Goal: Information Seeking & Learning: Find specific fact

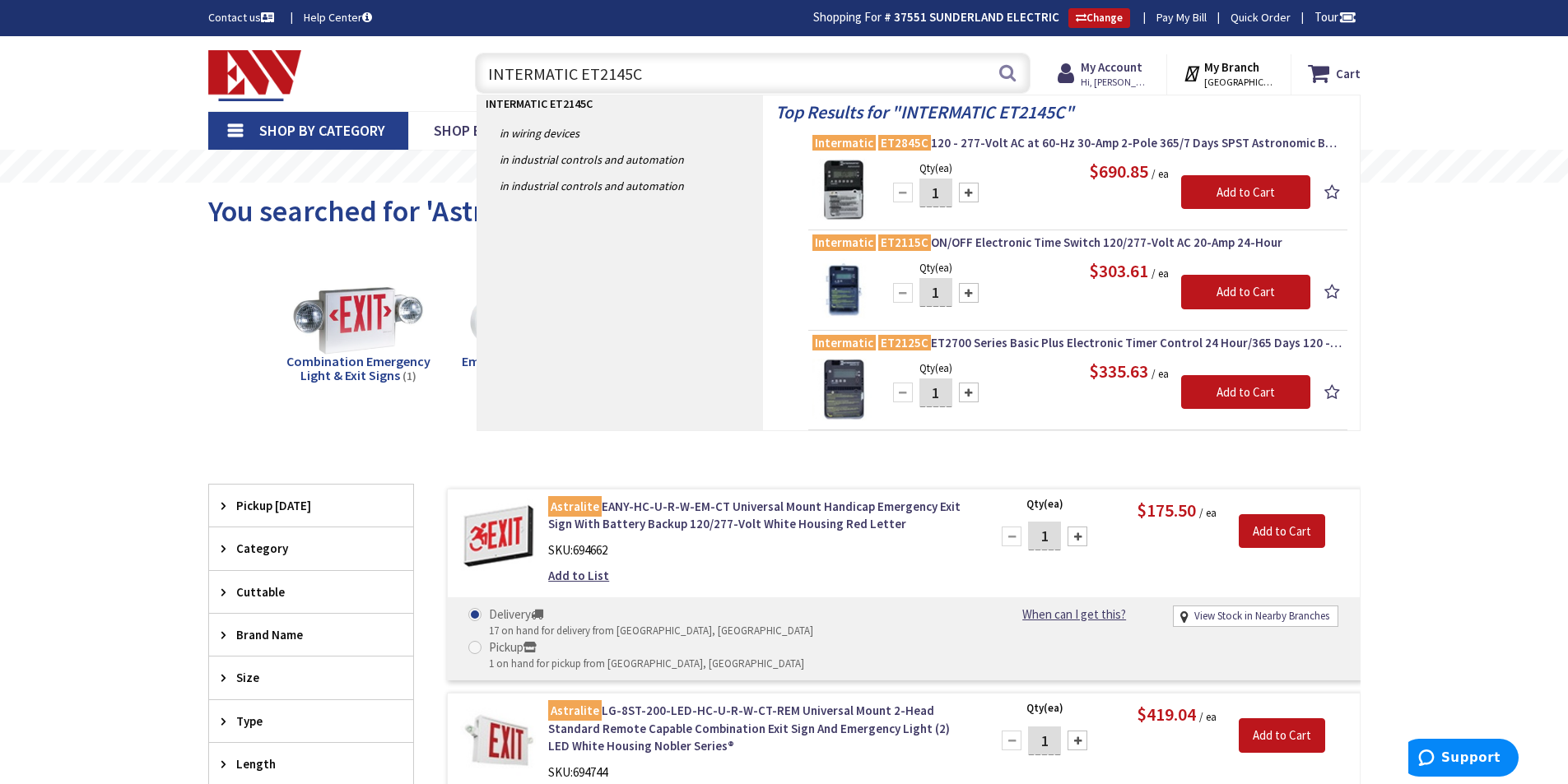
drag, startPoint x: 658, startPoint y: 78, endPoint x: 474, endPoint y: 75, distance: 184.0
click at [474, 75] on div "INTERMATIC ET2145C INTERMATIC ET2145C Search" at bounding box center [749, 72] width 564 height 53
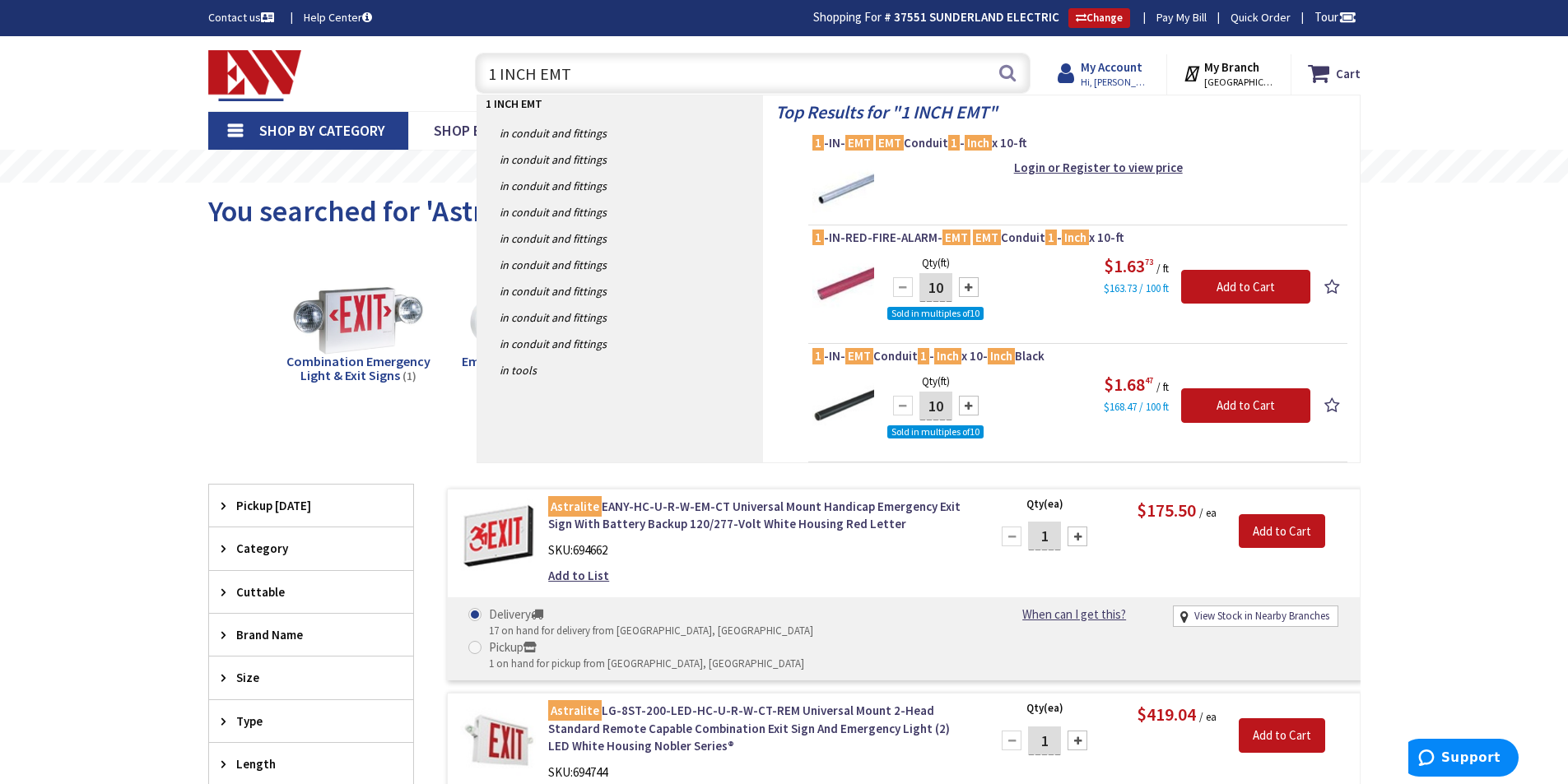
type input "1 INCH EMT"
click at [1114, 81] on span "Hi, [PERSON_NAME]" at bounding box center [1115, 82] width 70 height 13
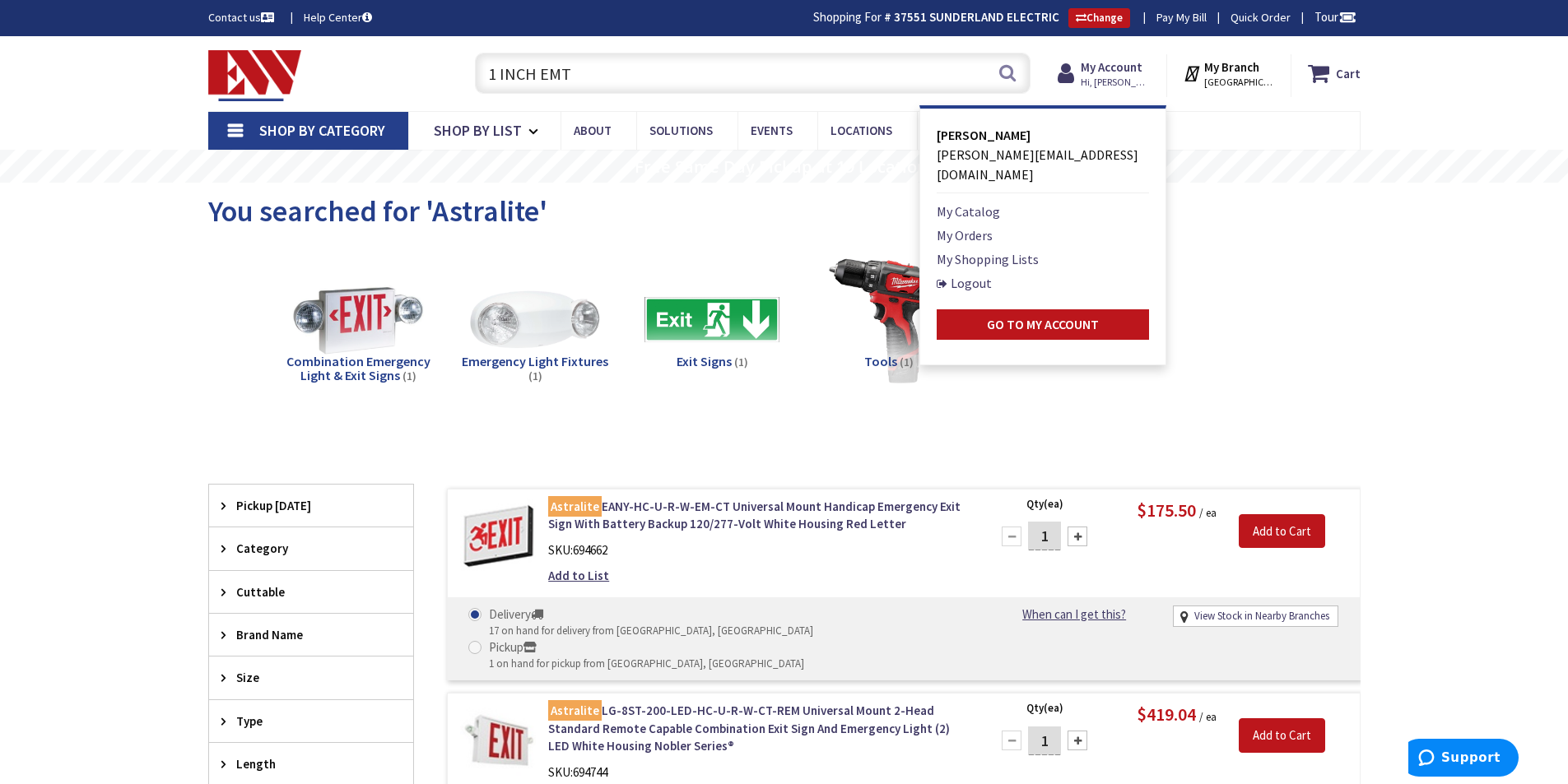
click at [1180, 195] on div "You searched for 'Astralite'" at bounding box center [784, 213] width 1152 height 61
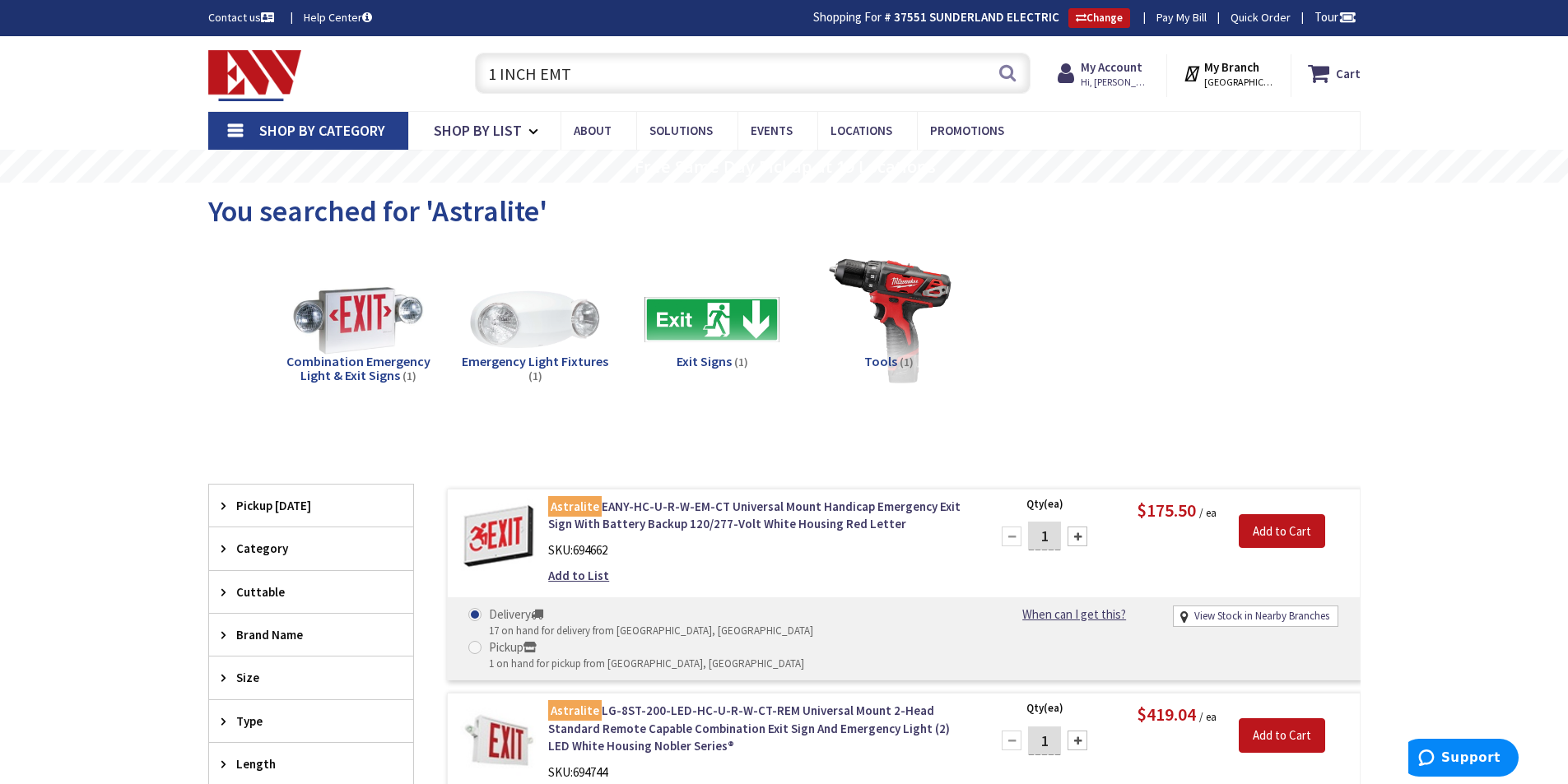
click at [700, 72] on input "1 INCH EMT" at bounding box center [752, 73] width 555 height 41
click at [1006, 75] on button "Search" at bounding box center [1007, 73] width 21 height 37
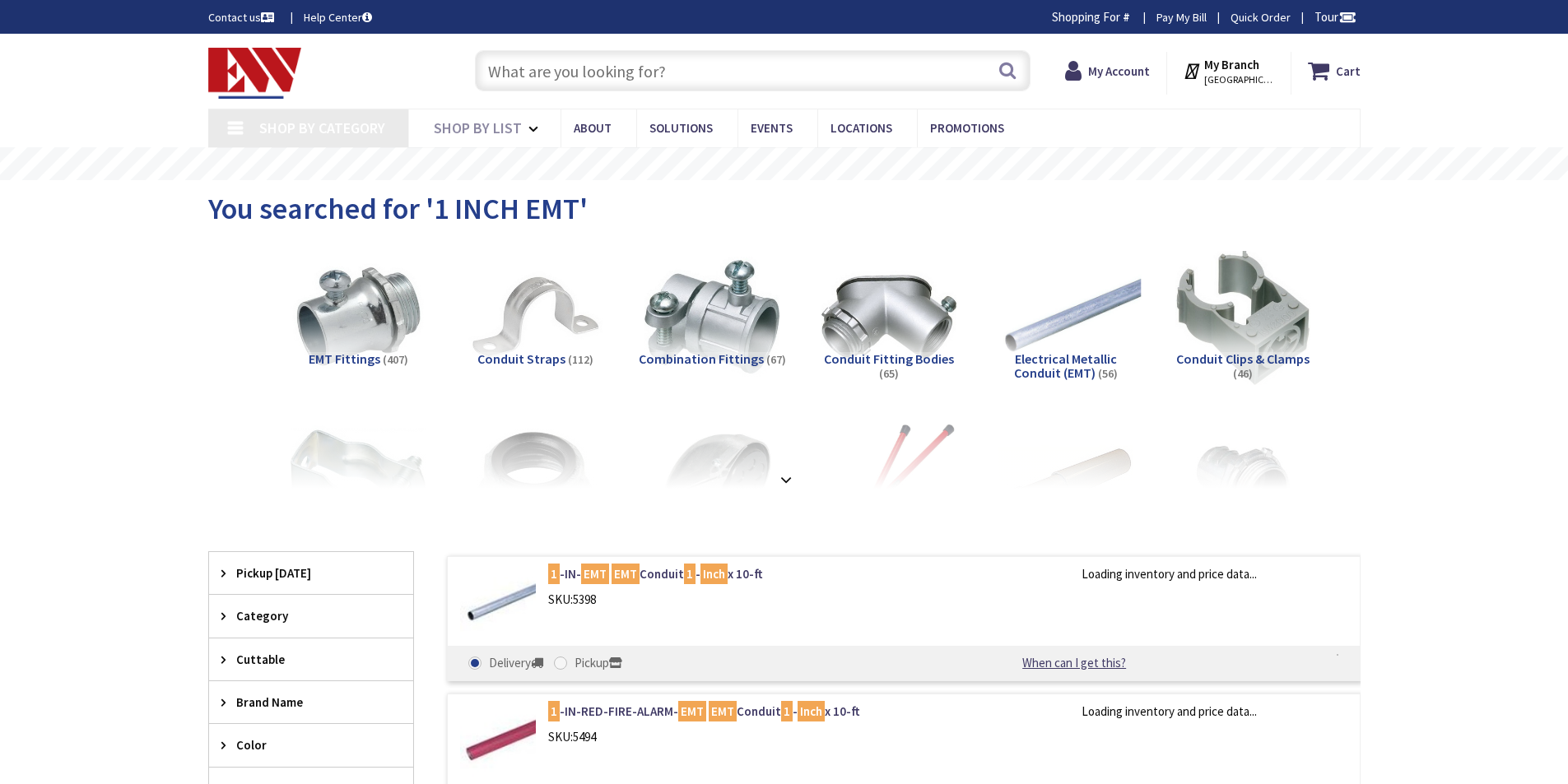
type input "[STREET_ADDRESS]"
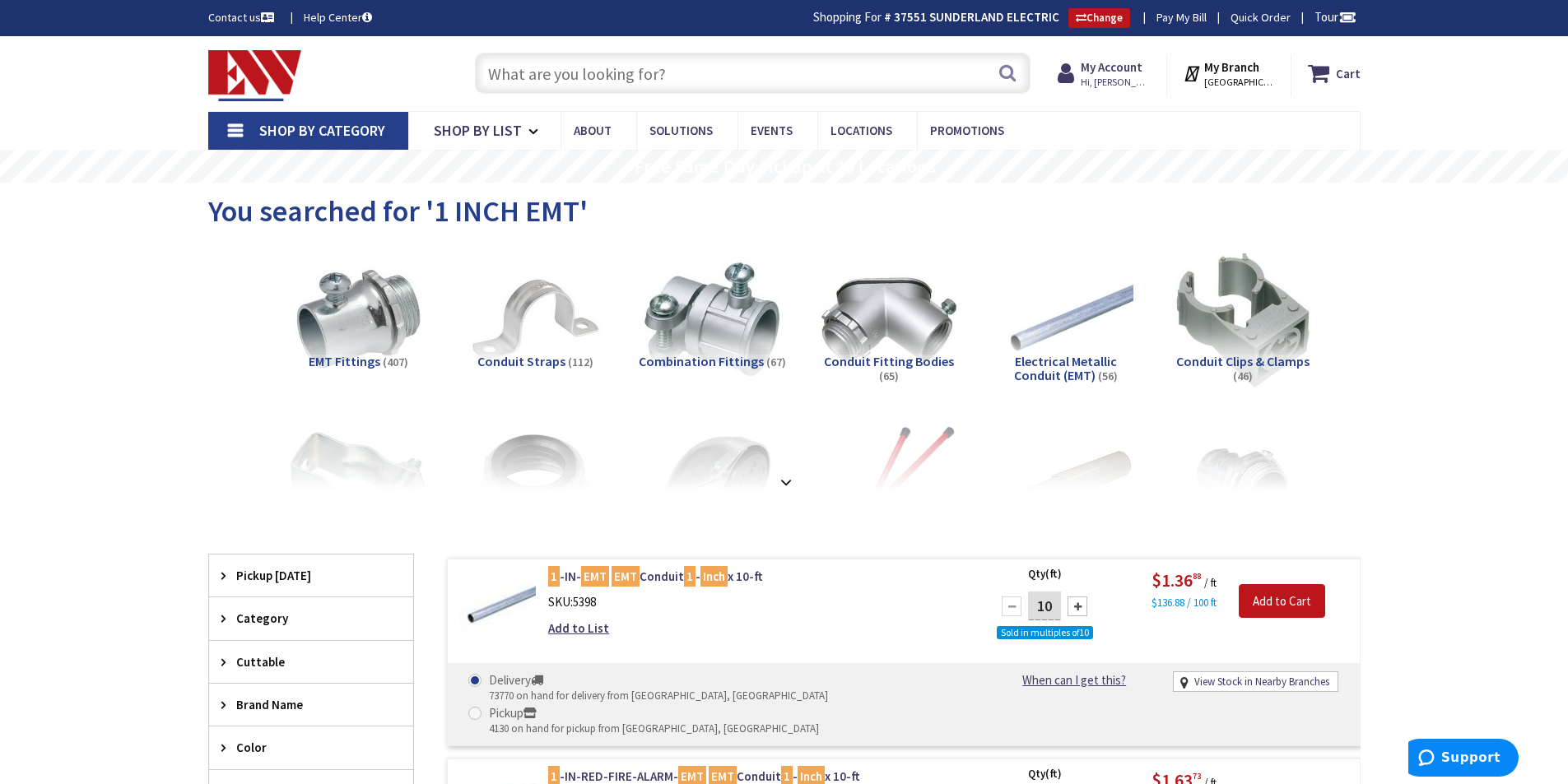
click at [670, 72] on input "text" at bounding box center [752, 73] width 555 height 41
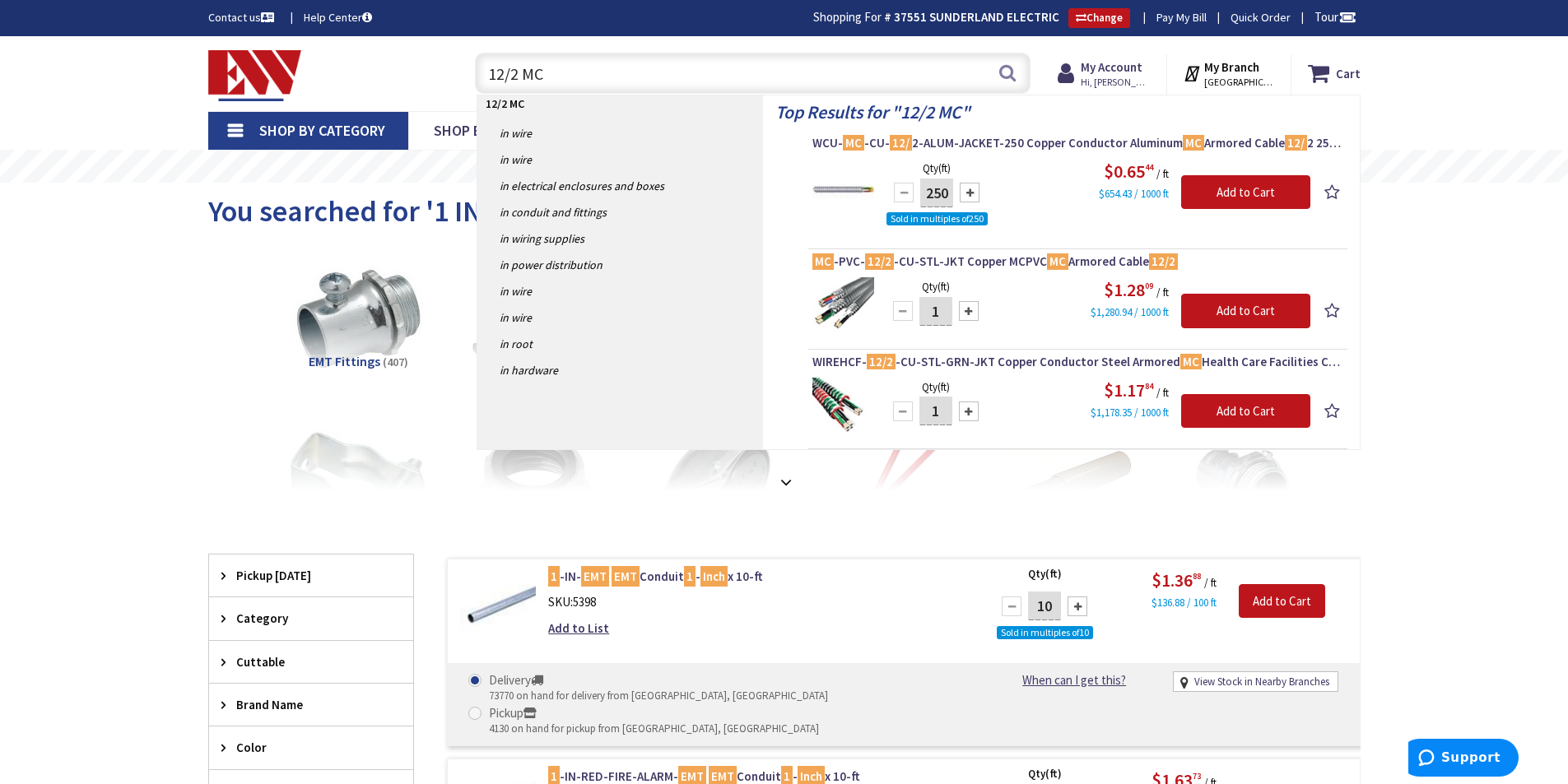
drag, startPoint x: 619, startPoint y: 72, endPoint x: 473, endPoint y: 54, distance: 147.1
click at [473, 54] on div "12/2 MC 12/2 MC Search" at bounding box center [749, 72] width 564 height 53
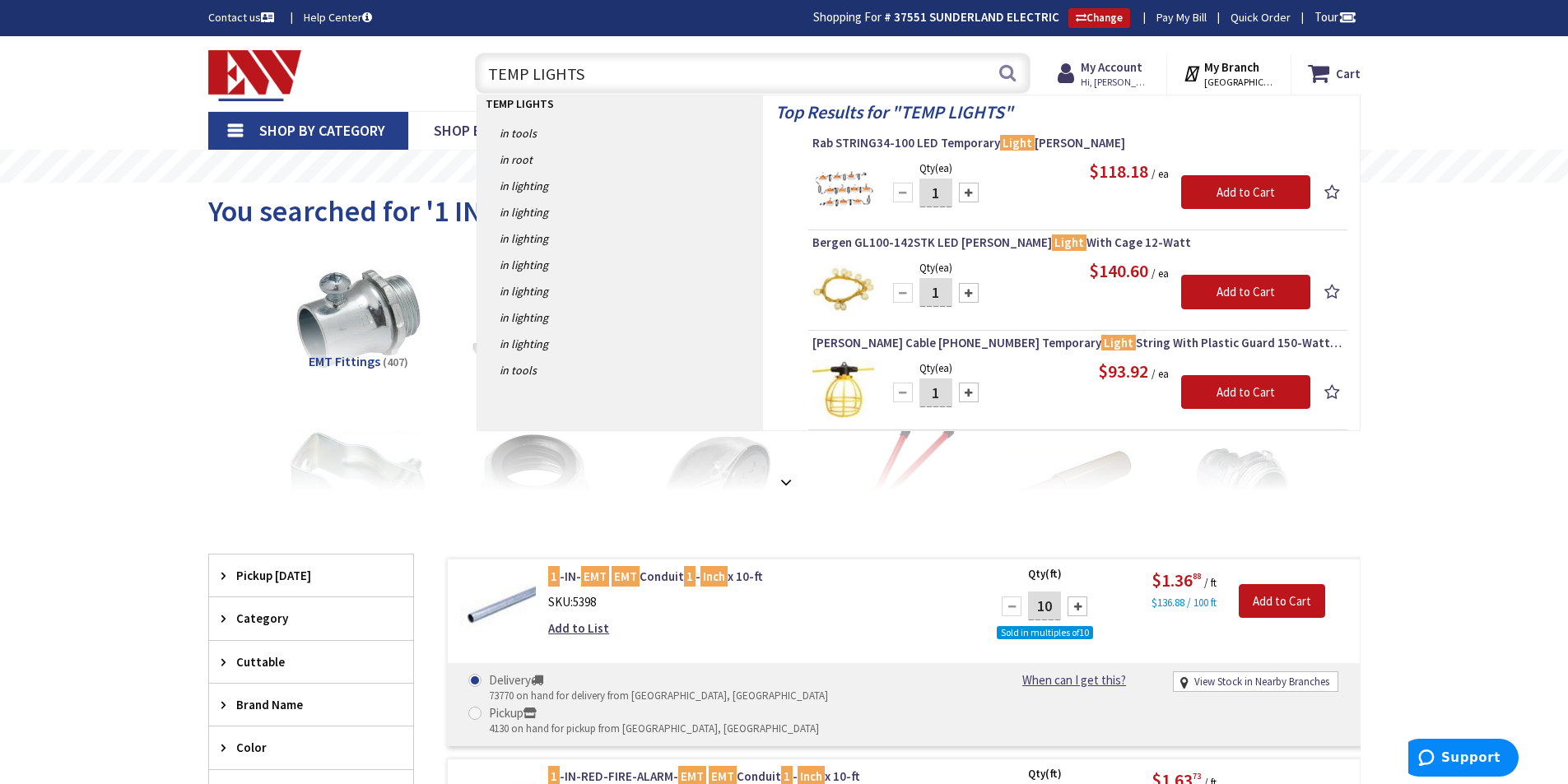
drag, startPoint x: 581, startPoint y: 76, endPoint x: 479, endPoint y: 70, distance: 102.2
click at [479, 70] on input "TEMP LIGHTS" at bounding box center [752, 73] width 555 height 41
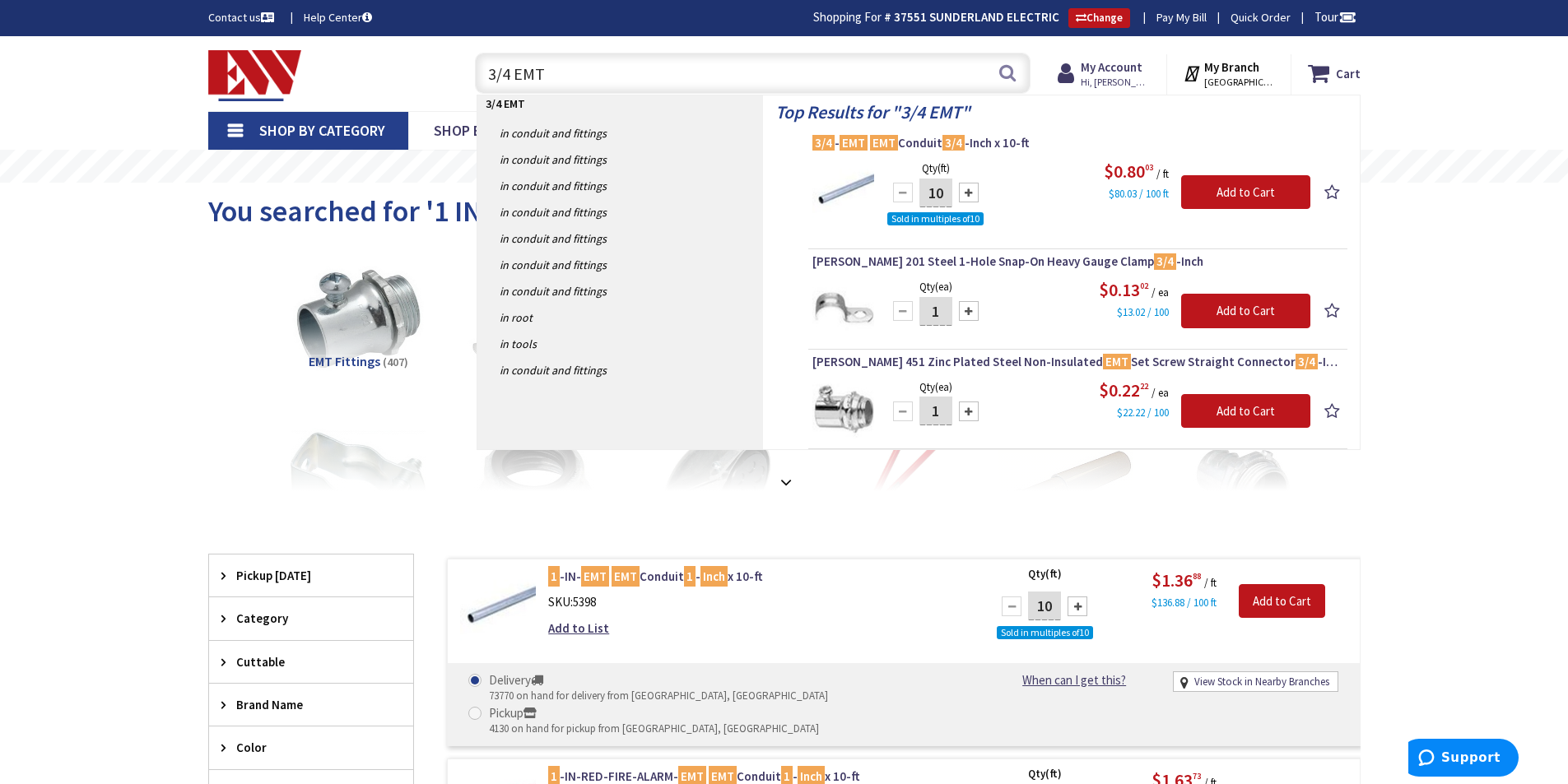
drag, startPoint x: 570, startPoint y: 71, endPoint x: 461, endPoint y: 81, distance: 109.5
click at [461, 79] on div "3/4 EMT 3/4 EMT Search" at bounding box center [749, 72] width 589 height 53
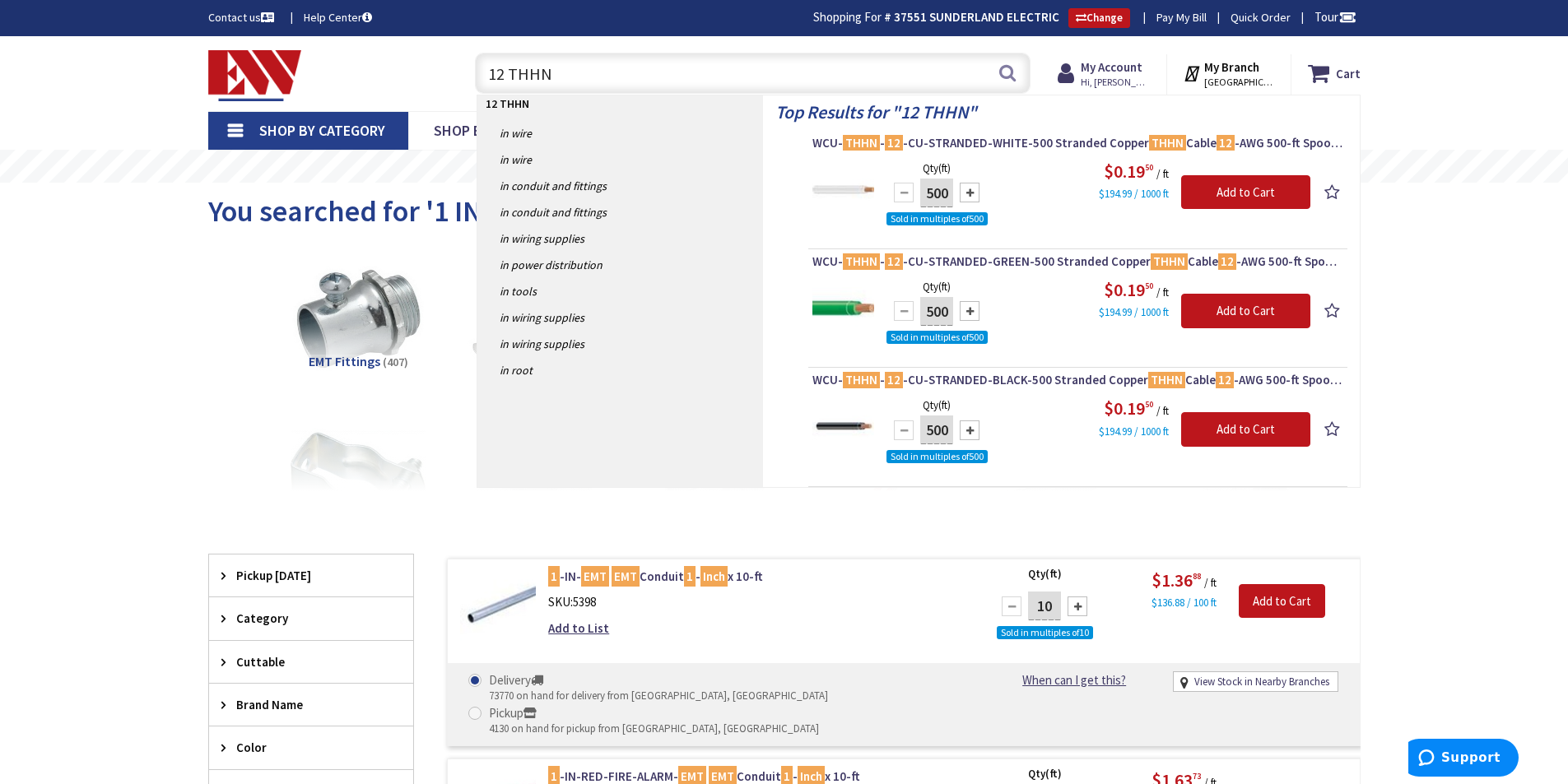
click at [503, 72] on input "12 THHN" at bounding box center [752, 73] width 555 height 41
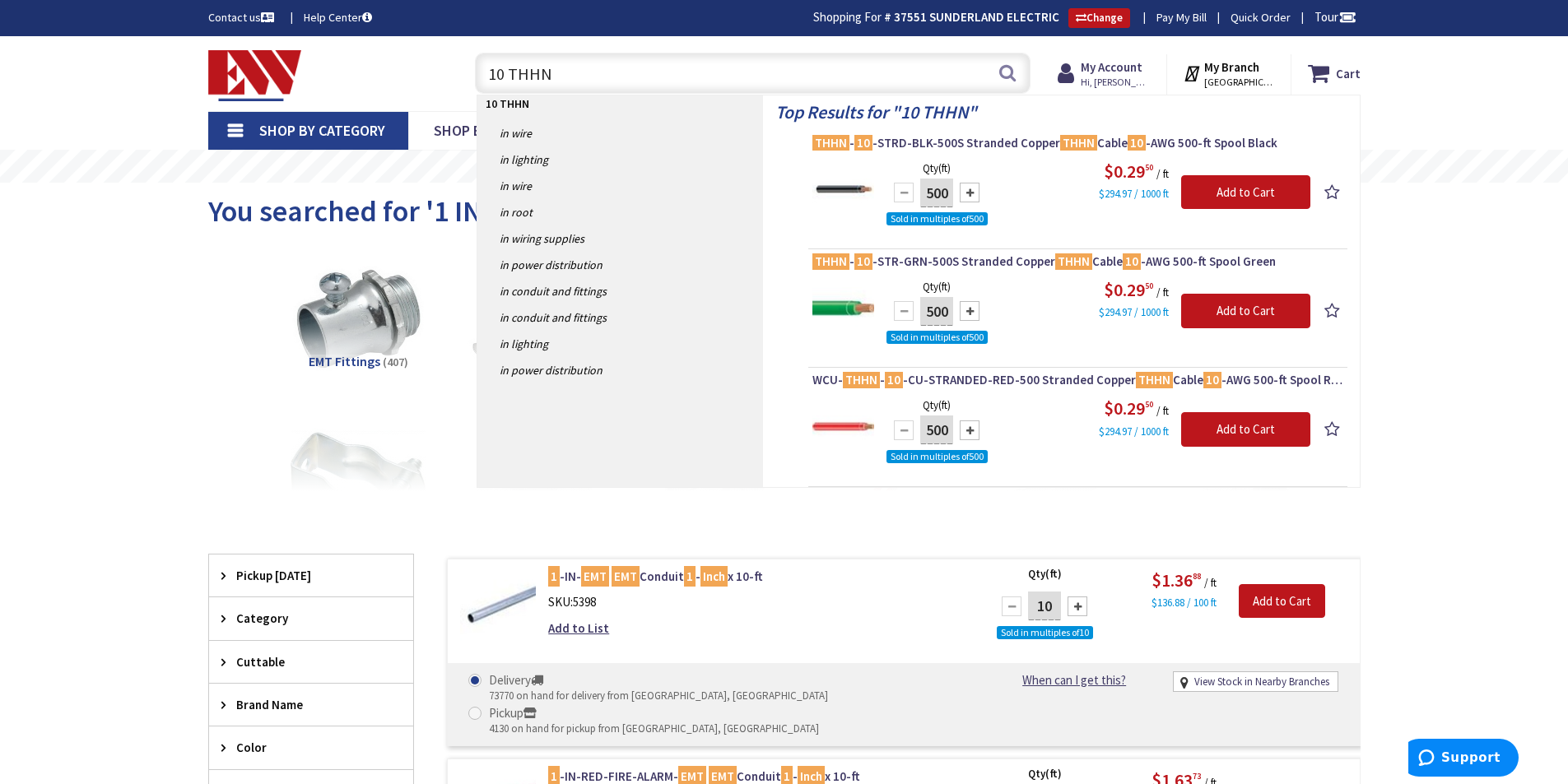
drag, startPoint x: 717, startPoint y: 72, endPoint x: 386, endPoint y: 81, distance: 331.1
click at [386, 81] on div "Toggle Nav 10 THHN 10 THHN Search Cart My Cart Close" at bounding box center [784, 73] width 1177 height 55
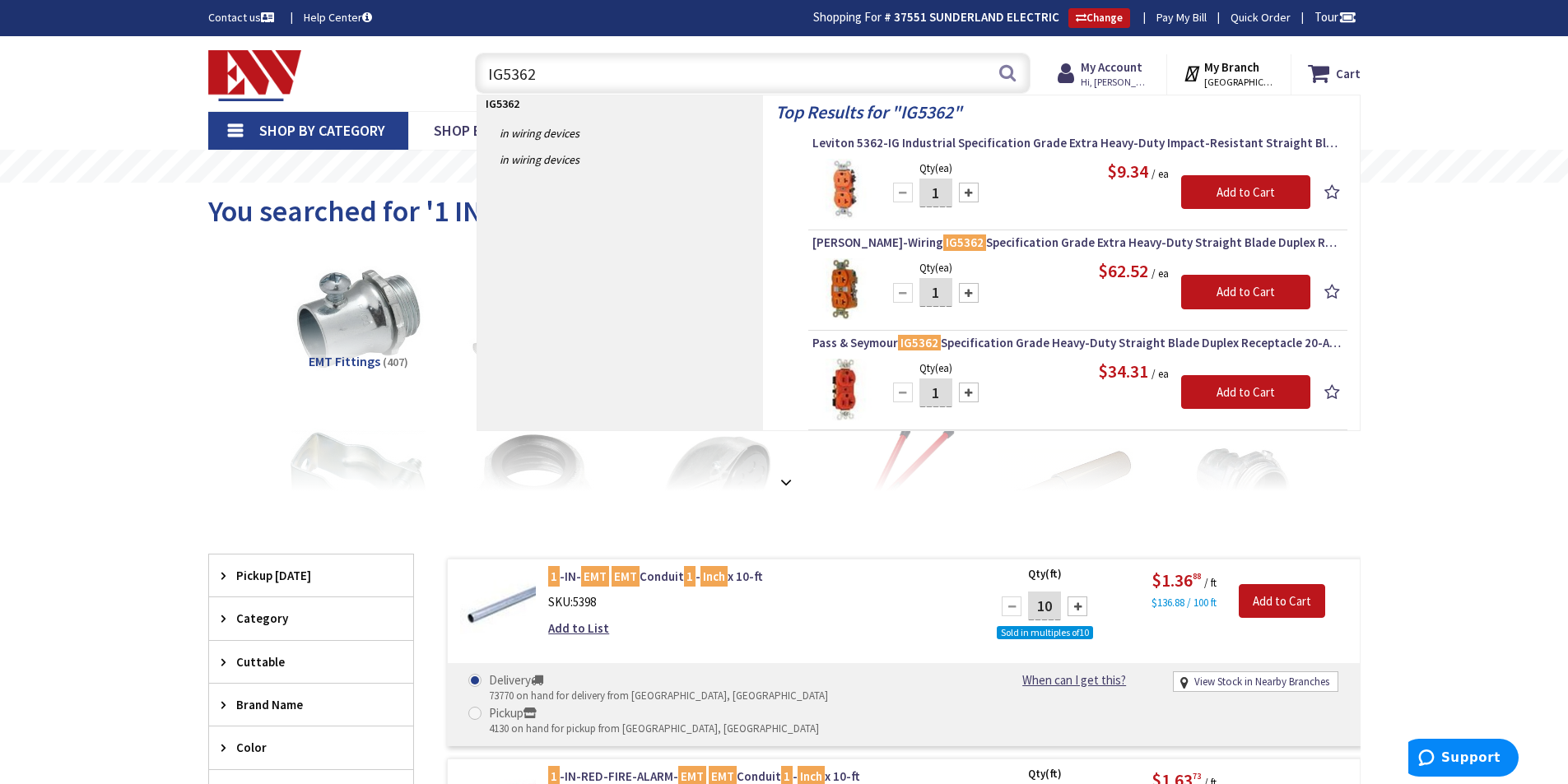
drag, startPoint x: 499, startPoint y: 76, endPoint x: 488, endPoint y: 77, distance: 11.0
click at [488, 77] on input "IG5362" at bounding box center [752, 73] width 555 height 41
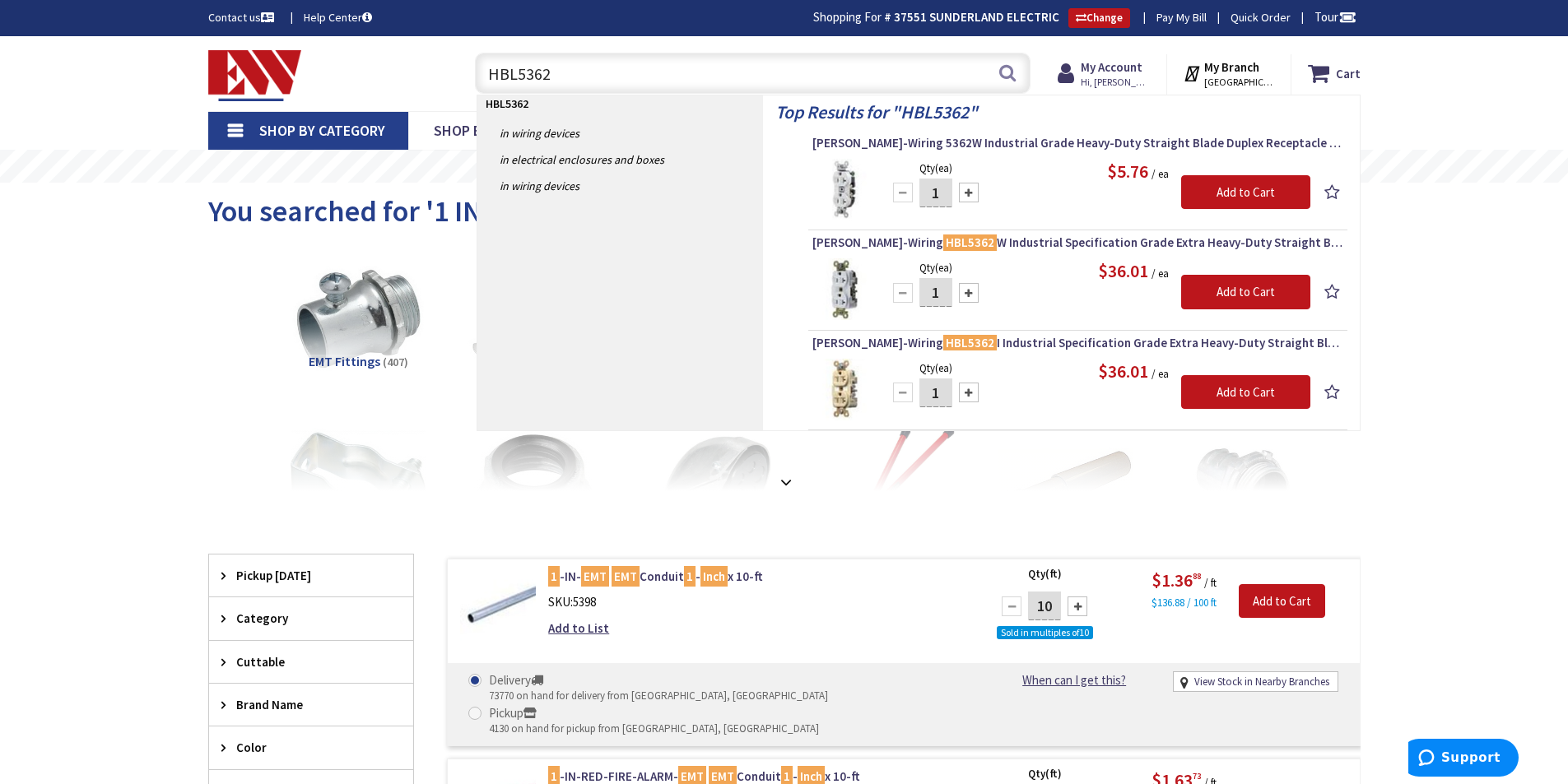
type input "HBL5362"
